Goal: Find specific page/section: Find specific page/section

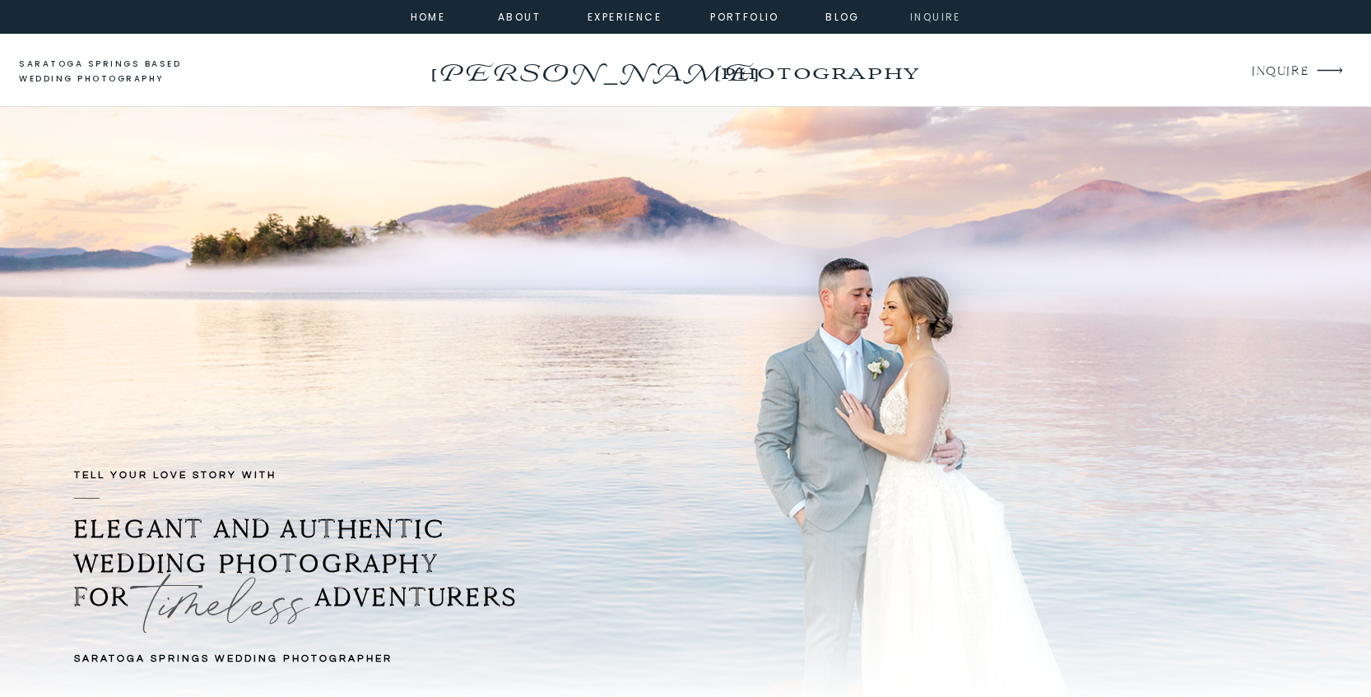
click at [941, 16] on nav "inquire" at bounding box center [935, 15] width 59 height 15
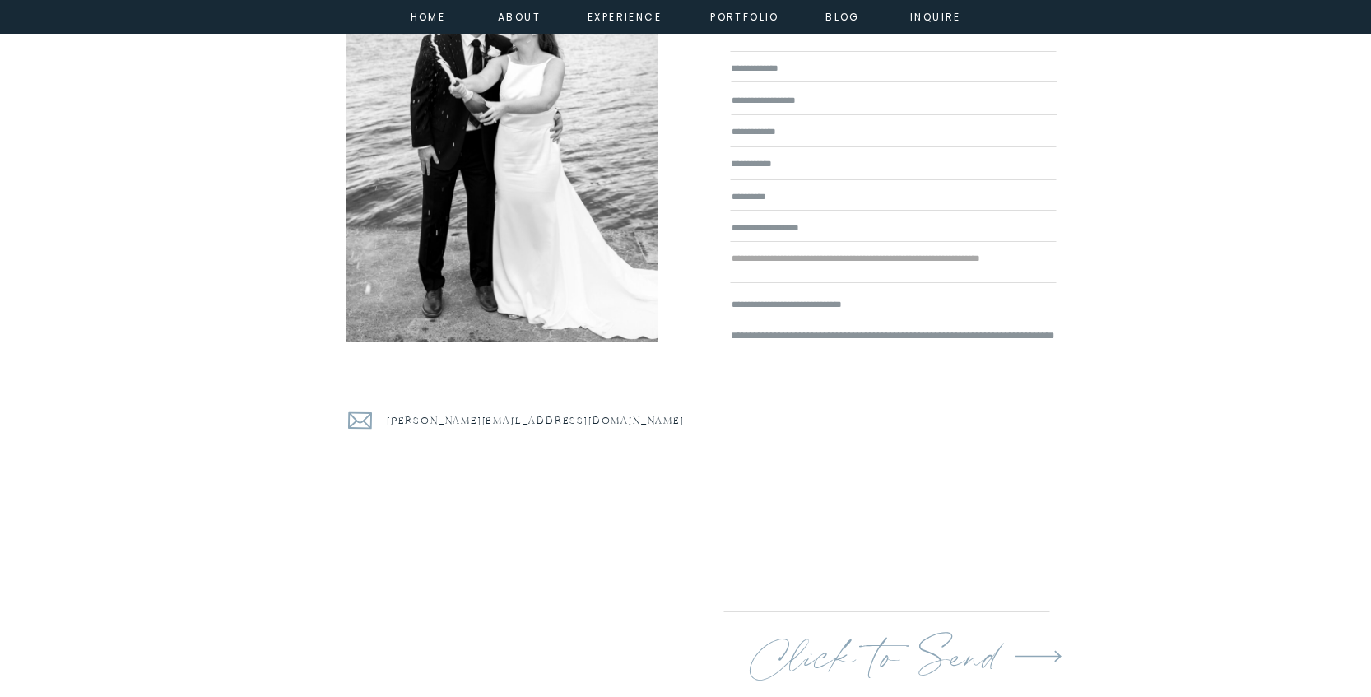
scroll to position [314, 0]
drag, startPoint x: 454, startPoint y: 420, endPoint x: 673, endPoint y: 1, distance: 472.7
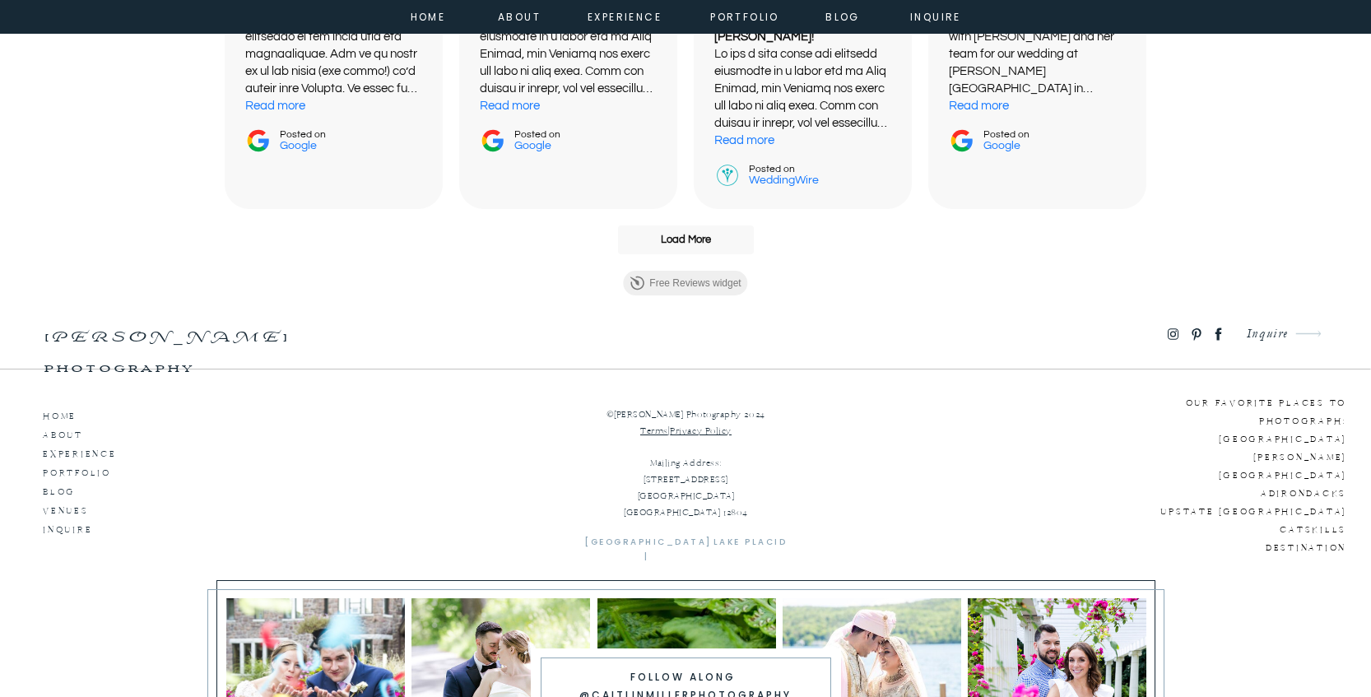
scroll to position [2582, 0]
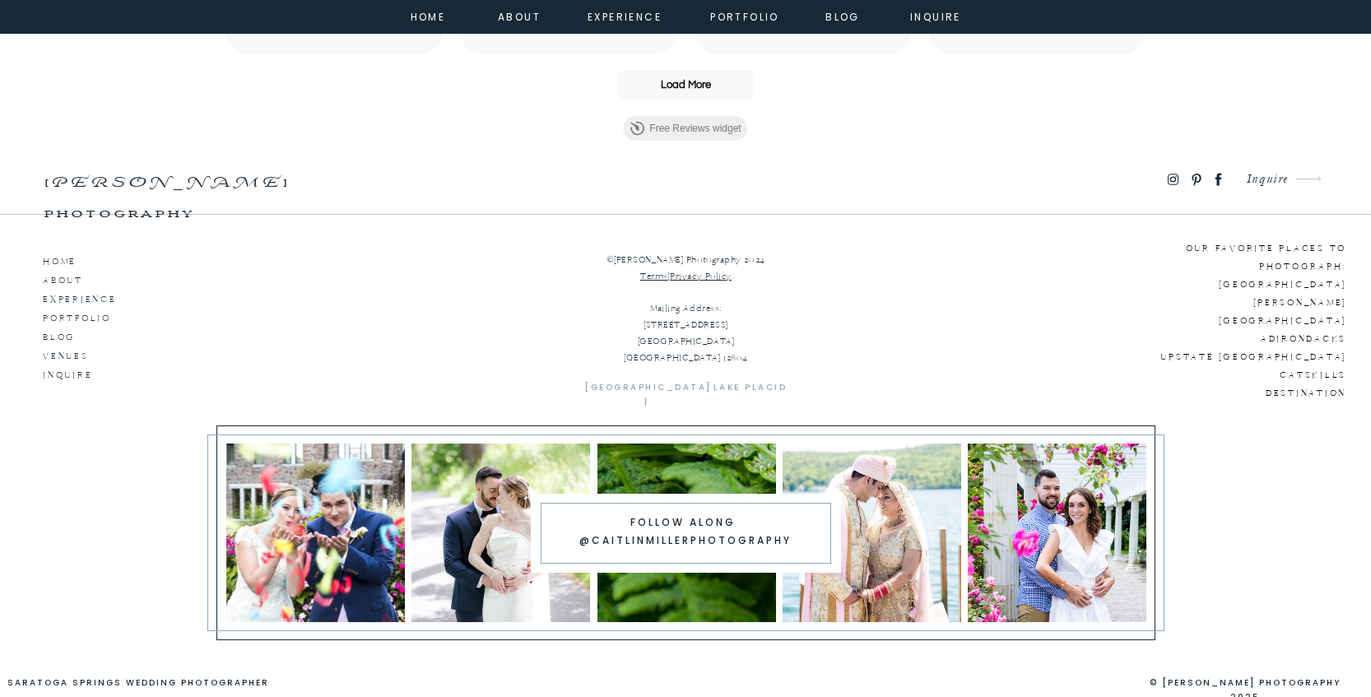
click at [1290, 286] on p "Our favorite places to photograph: [GEOGRAPHIC_DATA] [GEOGRAPHIC_DATA][PERSON_N…" at bounding box center [1220, 313] width 251 height 146
click at [1270, 282] on p "Our favorite places to photograph: [GEOGRAPHIC_DATA] [GEOGRAPHIC_DATA][PERSON_N…" at bounding box center [1220, 313] width 251 height 146
click at [1178, 249] on p "Our favorite places to photograph: [GEOGRAPHIC_DATA] [GEOGRAPHIC_DATA][PERSON_N…" at bounding box center [1220, 313] width 251 height 146
click at [1291, 287] on p "Our favorite places to photograph: [GEOGRAPHIC_DATA] [GEOGRAPHIC_DATA][PERSON_N…" at bounding box center [1220, 313] width 251 height 146
click at [1291, 298] on p "Our favorite places to photograph: [GEOGRAPHIC_DATA] [GEOGRAPHIC_DATA][PERSON_N…" at bounding box center [1220, 313] width 251 height 146
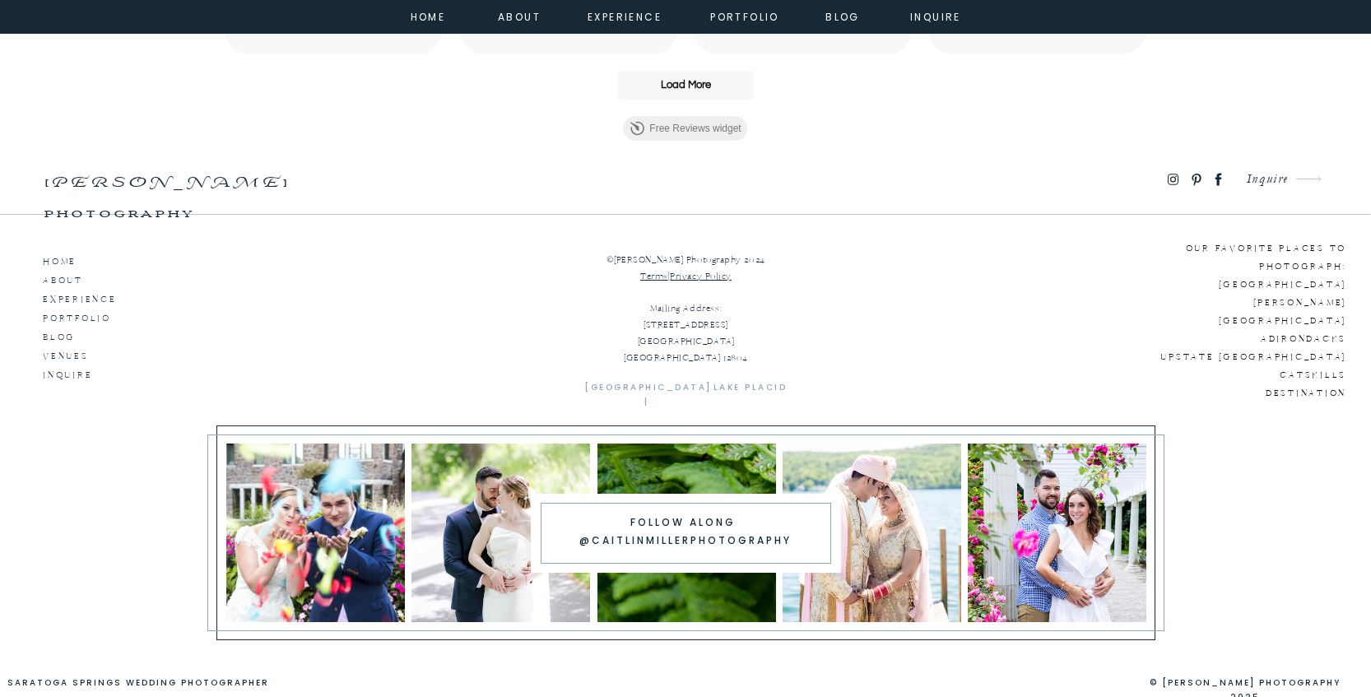
click at [64, 278] on p "ABOUT" at bounding box center [90, 278] width 94 height 15
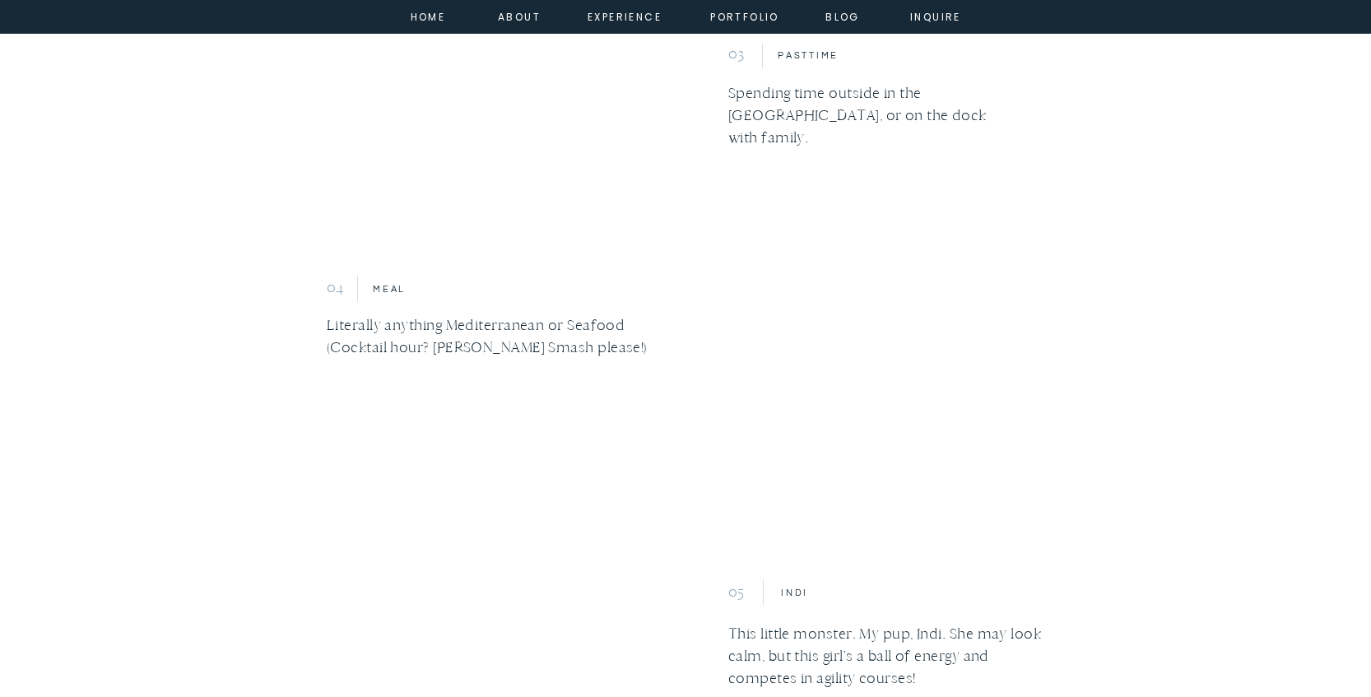
scroll to position [2365, 0]
